Goal: Navigation & Orientation: Find specific page/section

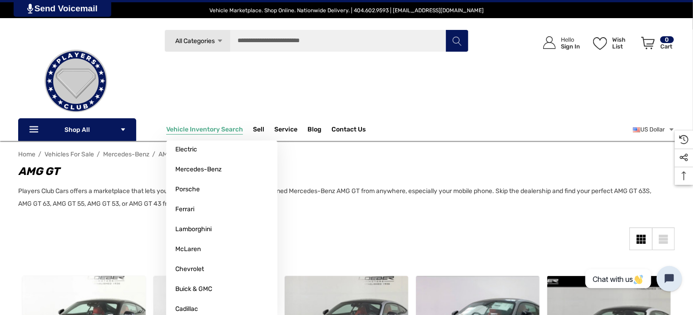
drag, startPoint x: 315, startPoint y: 214, endPoint x: 205, endPoint y: 134, distance: 135.9
click at [205, 134] on span "Vehicle Inventory Search" at bounding box center [204, 131] width 77 height 10
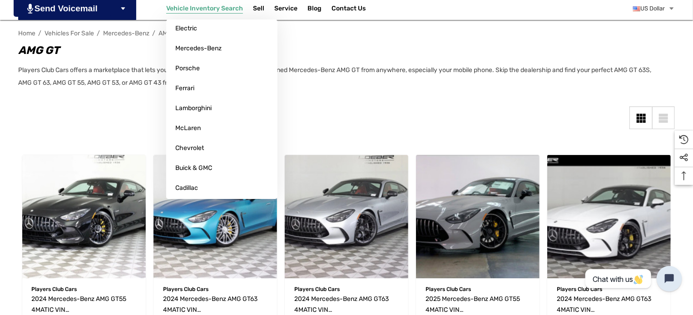
scroll to position [145, 0]
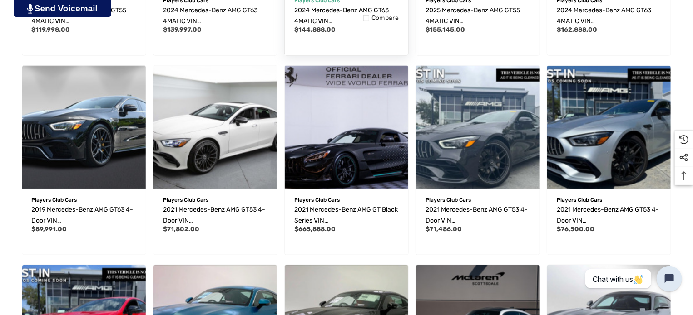
scroll to position [637, 0]
